Goal: Task Accomplishment & Management: Complete application form

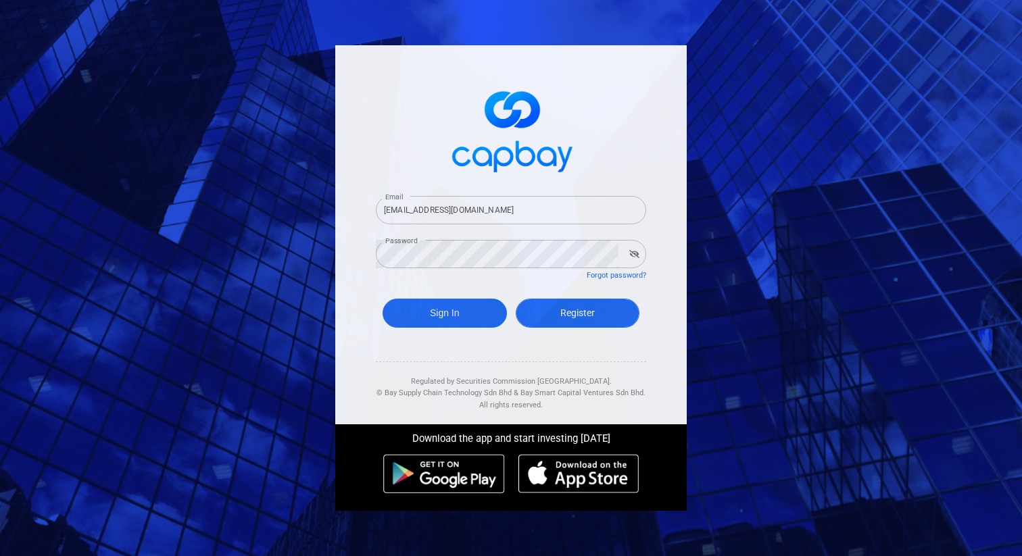
click at [576, 317] on span "Register" at bounding box center [577, 313] width 34 height 11
select select "MY"
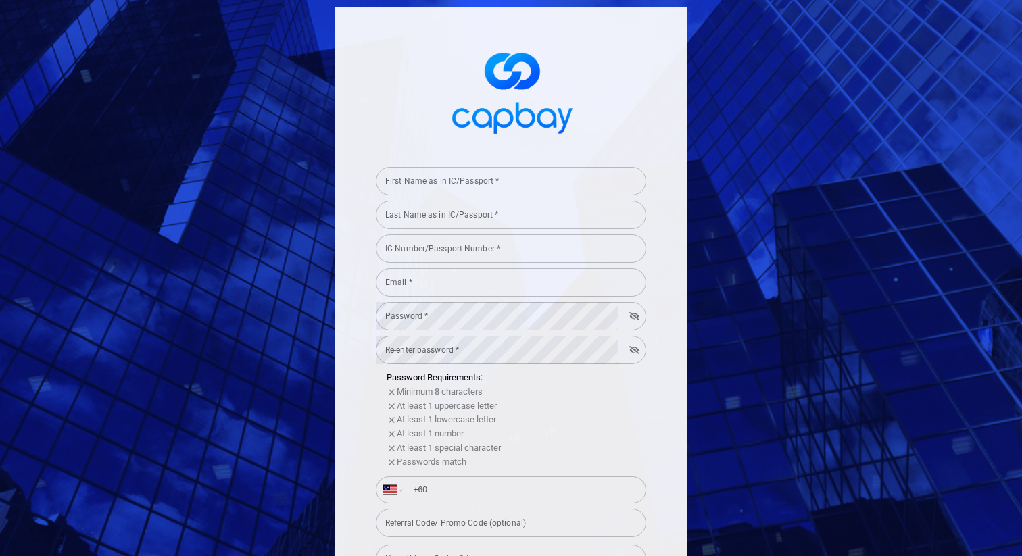
type input "[EMAIL_ADDRESS][DOMAIN_NAME]"
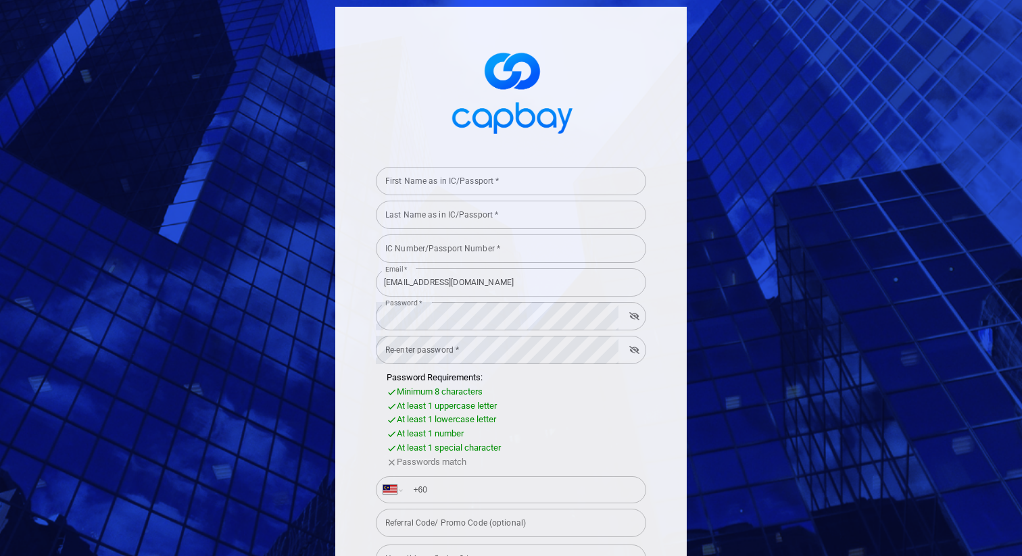
click at [560, 193] on input "First Name as in IC/Passport *" at bounding box center [511, 181] width 270 height 28
type input "ddd"
type input "test"
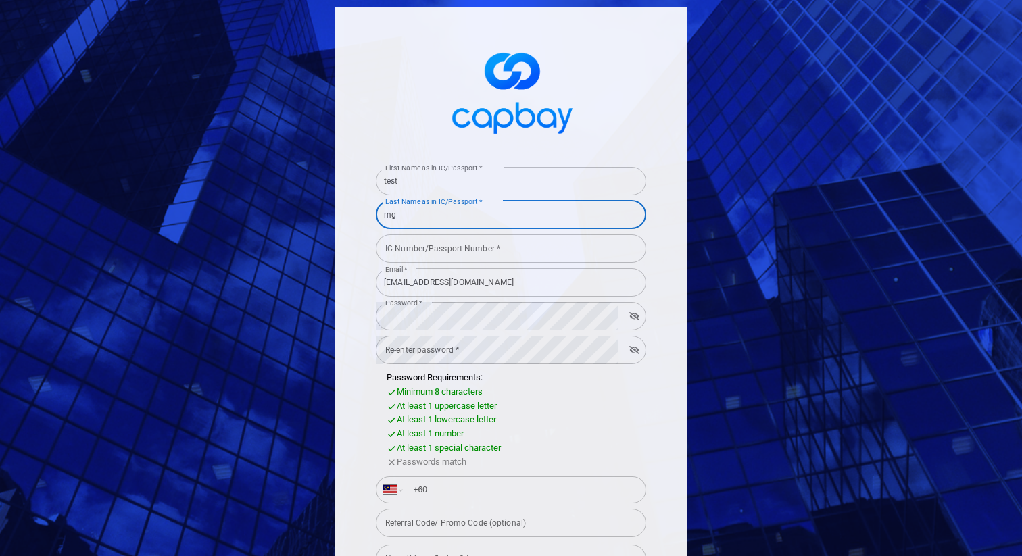
type input "mg"
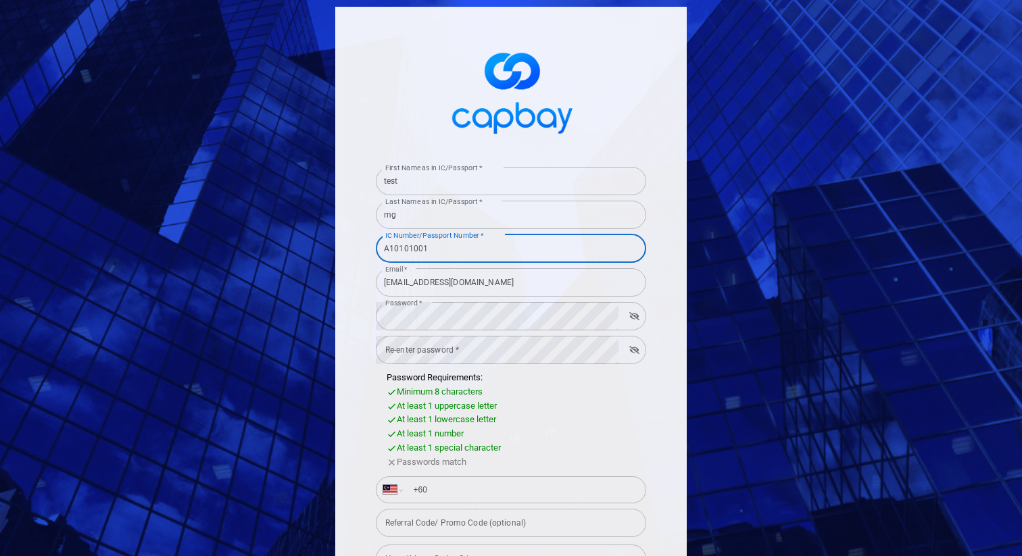
type input "A10101001"
click at [422, 283] on input "[EMAIL_ADDRESS][DOMAIN_NAME]" at bounding box center [511, 282] width 270 height 28
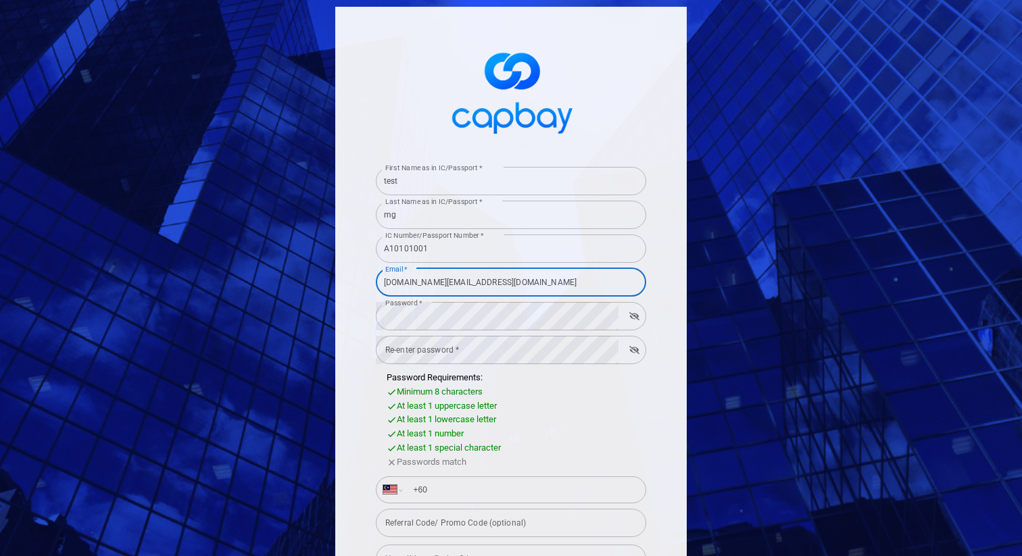
type input "[DOMAIN_NAME][EMAIL_ADDRESS][DOMAIN_NAME]"
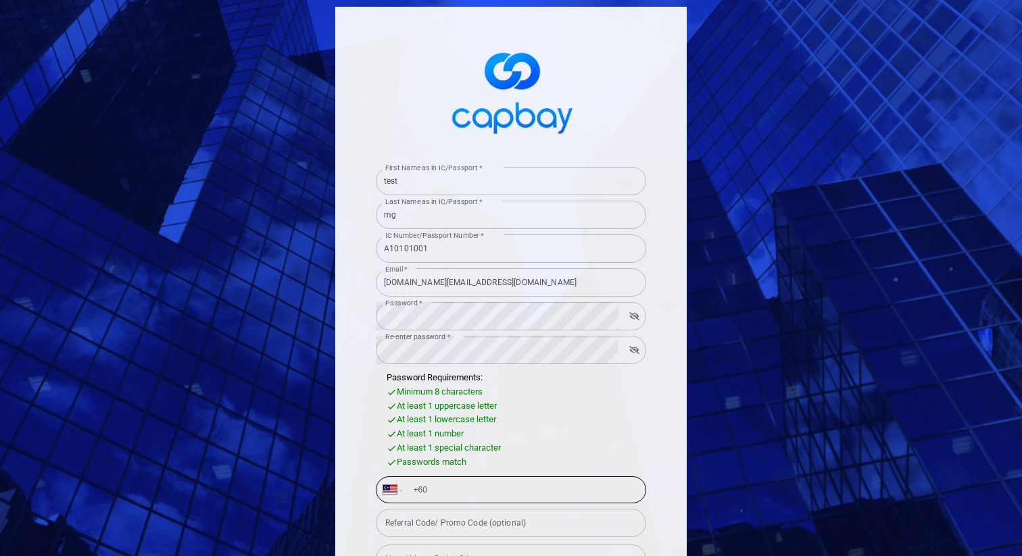
click at [512, 489] on input "+60" at bounding box center [522, 490] width 234 height 22
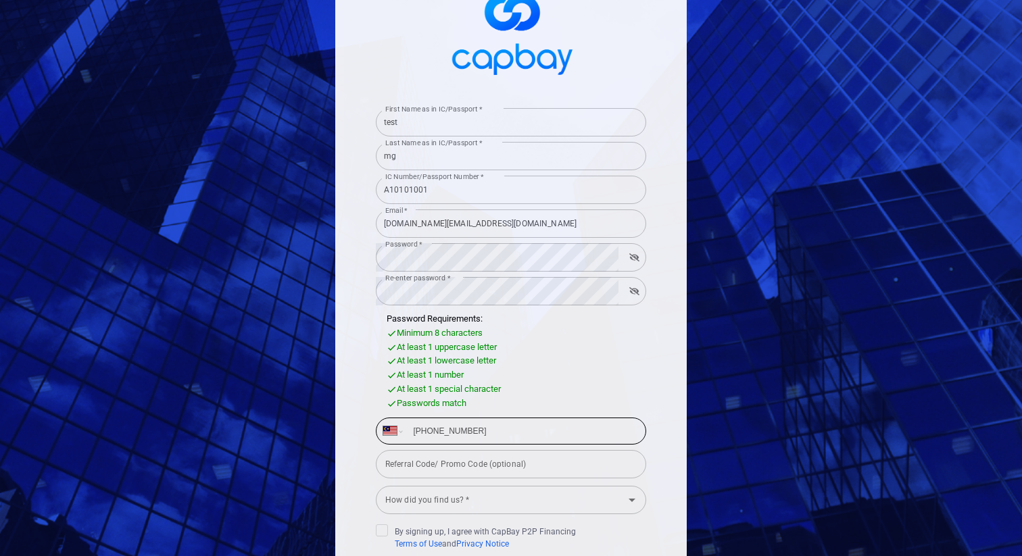
scroll to position [192, 0]
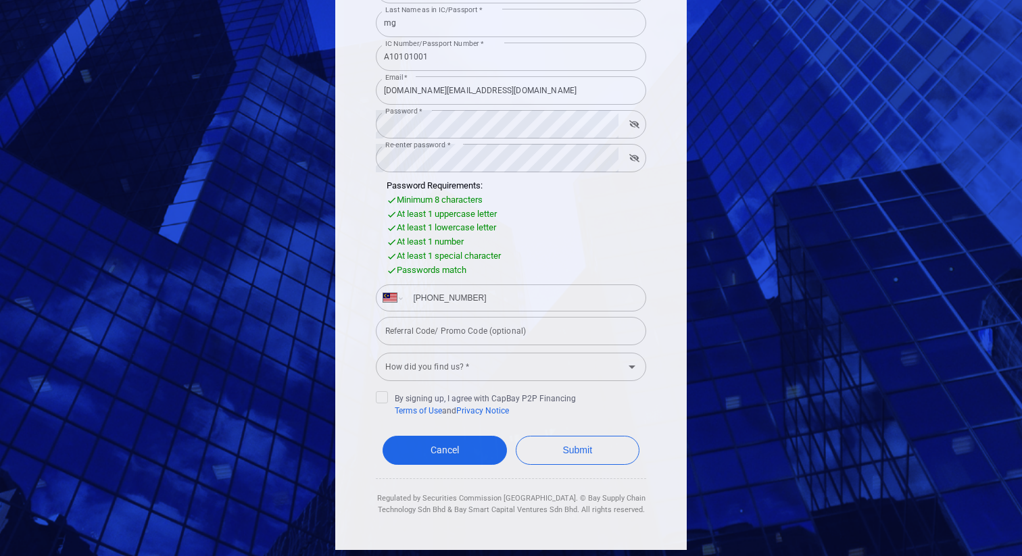
type input "[PHONE_NUMBER]"
click at [514, 373] on input "How did you find us? *" at bounding box center [500, 366] width 240 height 25
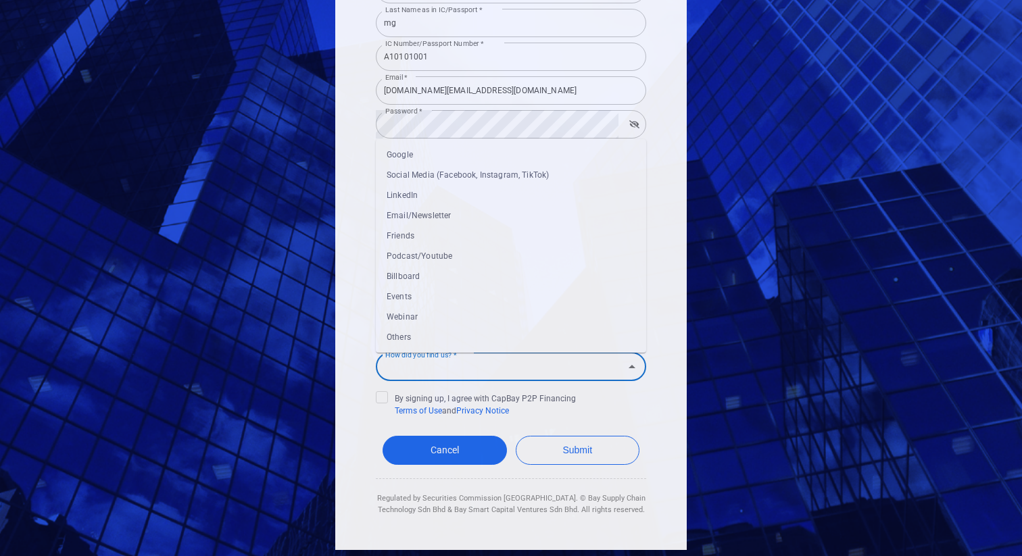
click at [518, 246] on li "Podcast/Youtube" at bounding box center [511, 256] width 270 height 20
type input "Podcast/Youtube"
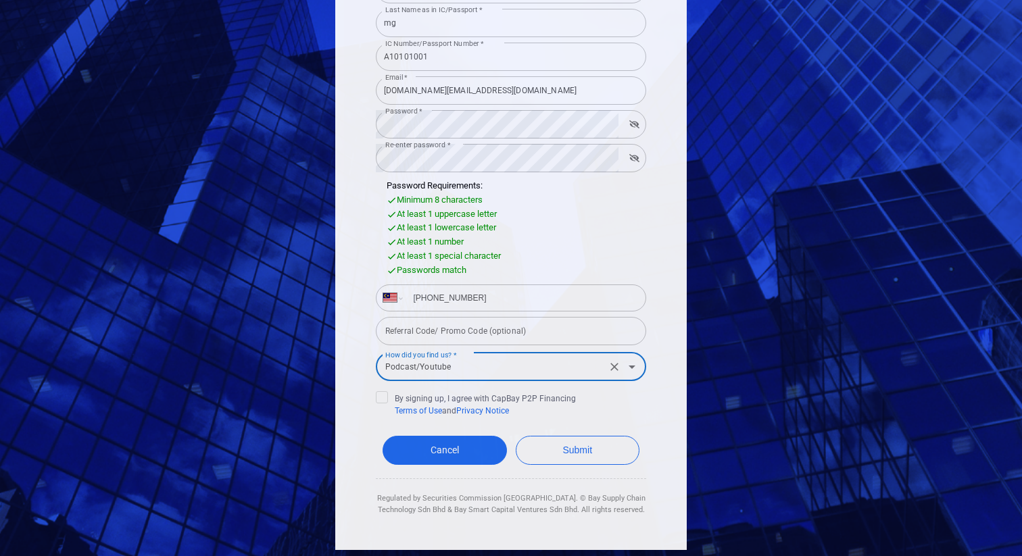
click at [534, 271] on div "Passwords match" at bounding box center [517, 271] width 260 height 14
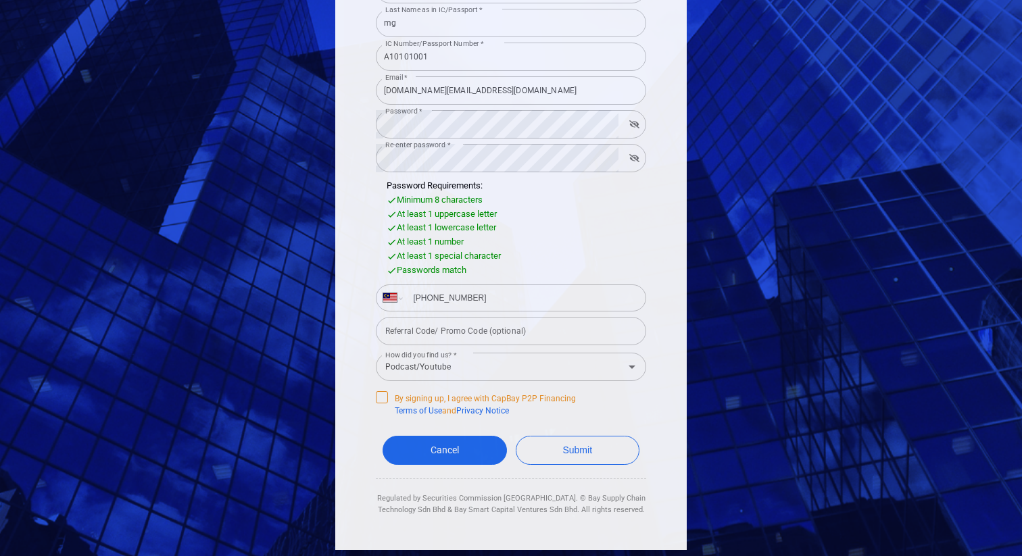
click at [551, 393] on span "By signing up, I agree with CapBay P2P Financing Terms of Use and Privacy Notice" at bounding box center [476, 404] width 200 height 26
click at [0, 0] on input "By signing up, I agree with CapBay P2P Financing Terms of Use and Privacy Notice" at bounding box center [0, 0] width 0 height 0
click at [570, 451] on button "Submit" at bounding box center [578, 450] width 124 height 29
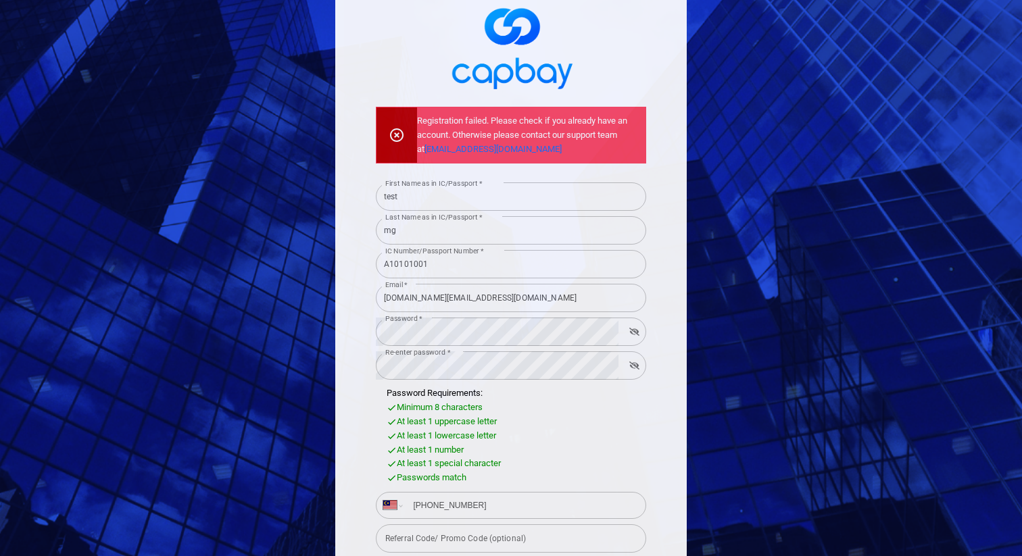
scroll to position [0, 0]
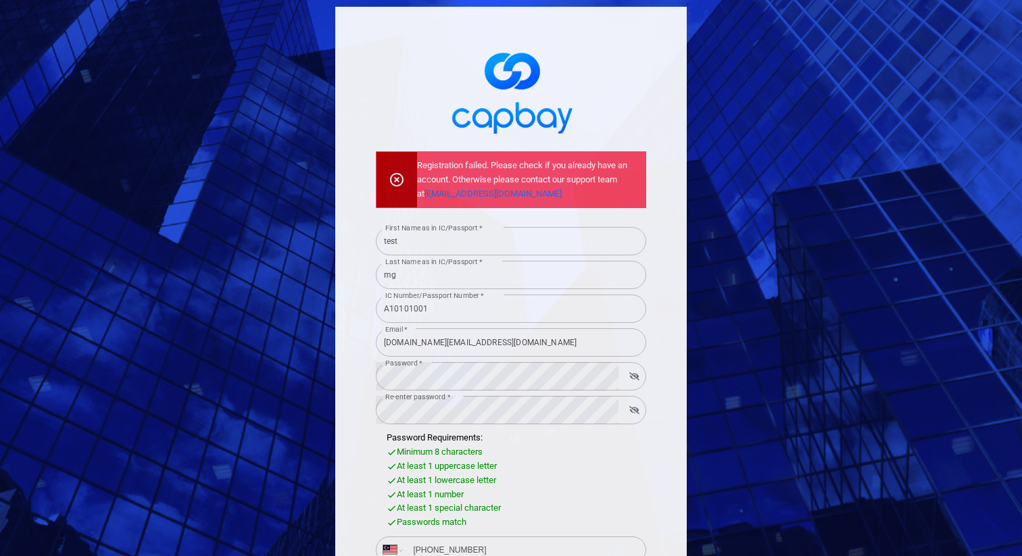
click at [425, 344] on input "[DOMAIN_NAME][EMAIL_ADDRESS][DOMAIN_NAME]" at bounding box center [511, 343] width 270 height 28
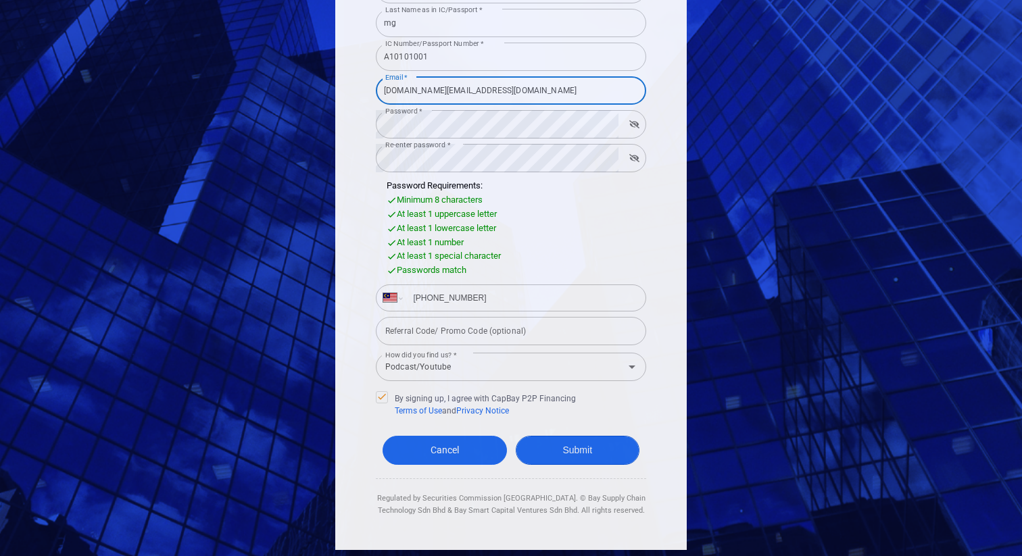
type input "[DOMAIN_NAME][EMAIL_ADDRESS][DOMAIN_NAME]"
click at [592, 458] on button "Submit" at bounding box center [578, 450] width 124 height 29
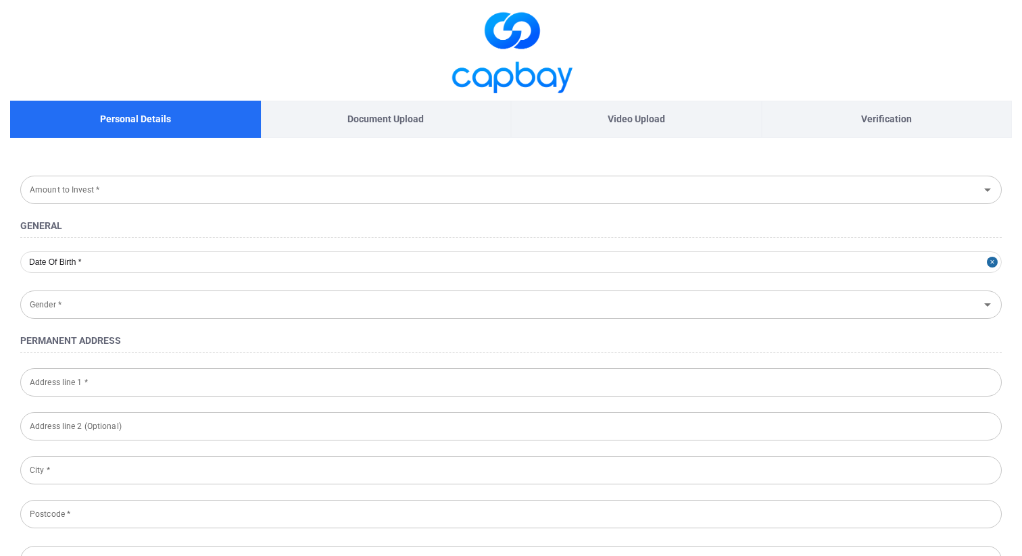
type input "Passport"
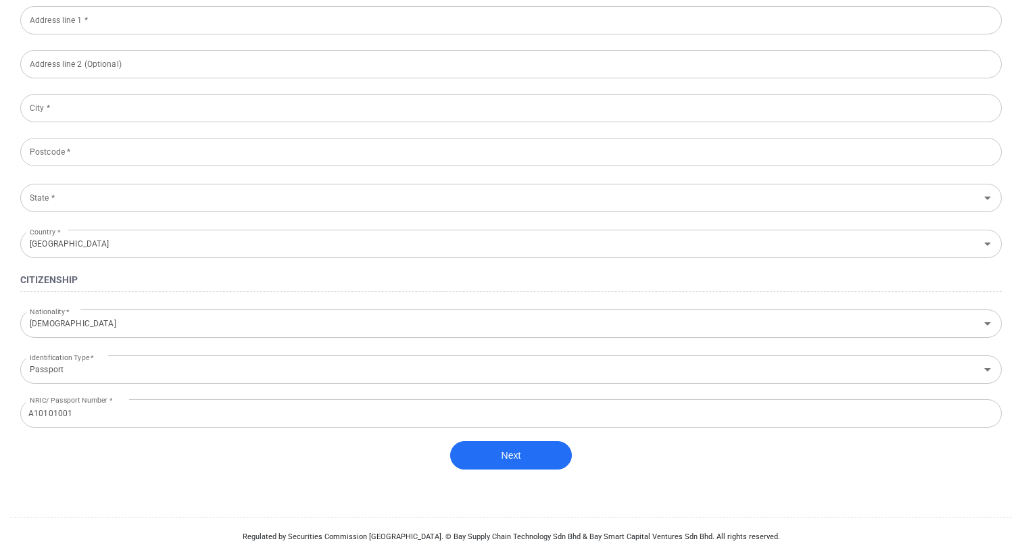
scroll to position [714, 0]
